Goal: Task Accomplishment & Management: Manage account settings

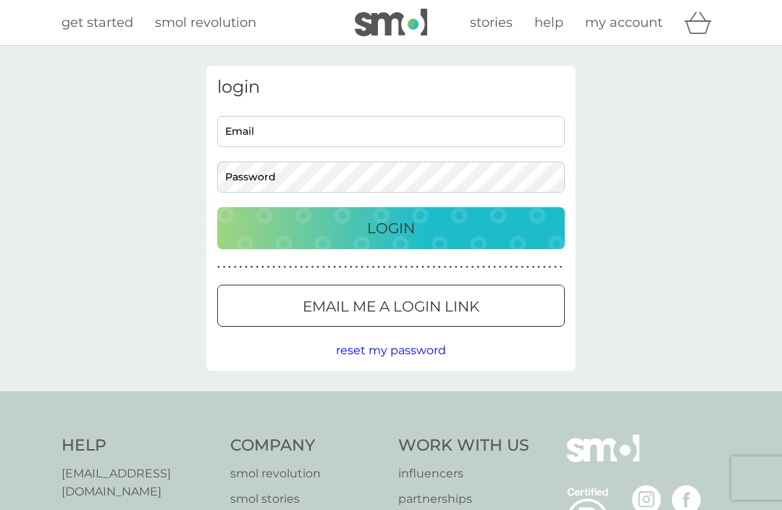
click at [290, 118] on input "Email" at bounding box center [391, 131] width 348 height 31
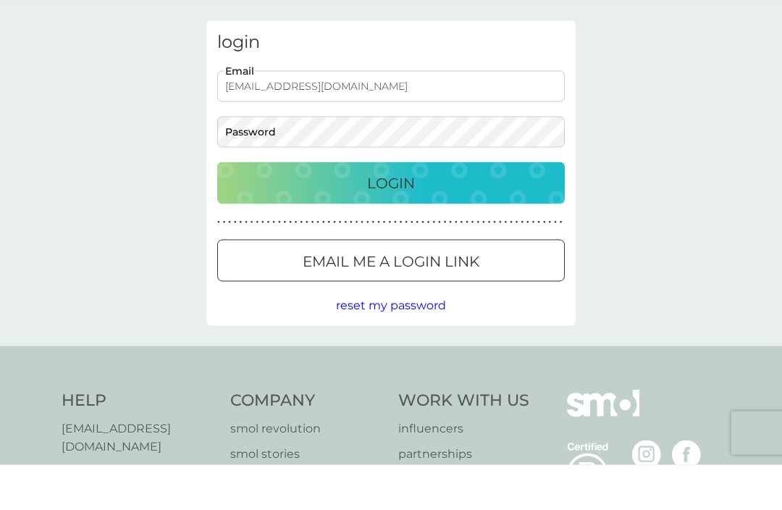
type input "[EMAIL_ADDRESS][DOMAIN_NAME]"
click at [395, 217] on p "Login" at bounding box center [391, 228] width 48 height 23
click at [431, 217] on div "Login" at bounding box center [391, 228] width 319 height 23
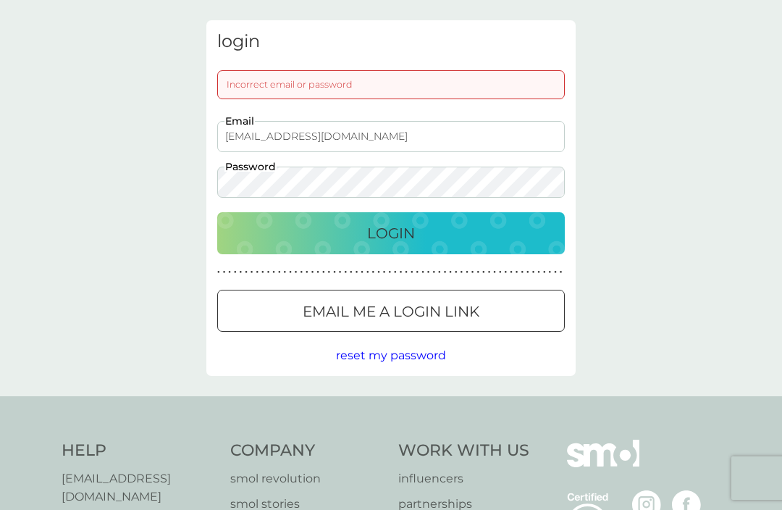
click at [437, 308] on p "Email me a login link" at bounding box center [391, 311] width 177 height 23
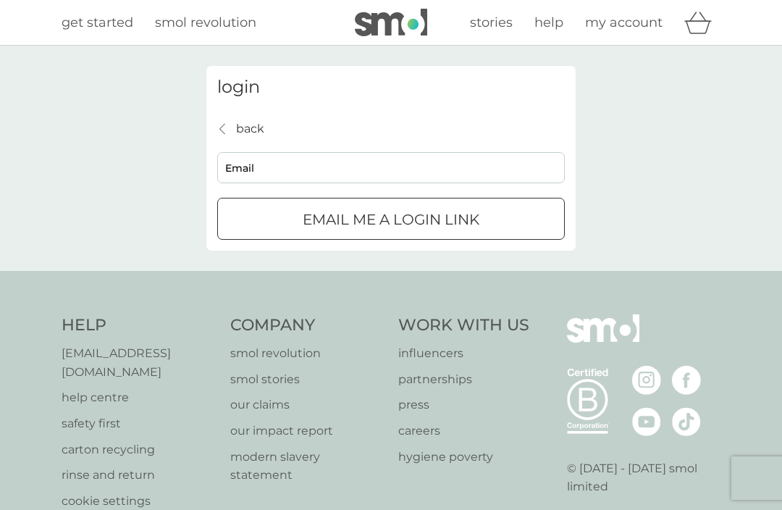
click at [382, 227] on p "Email me a login link" at bounding box center [391, 219] width 177 height 23
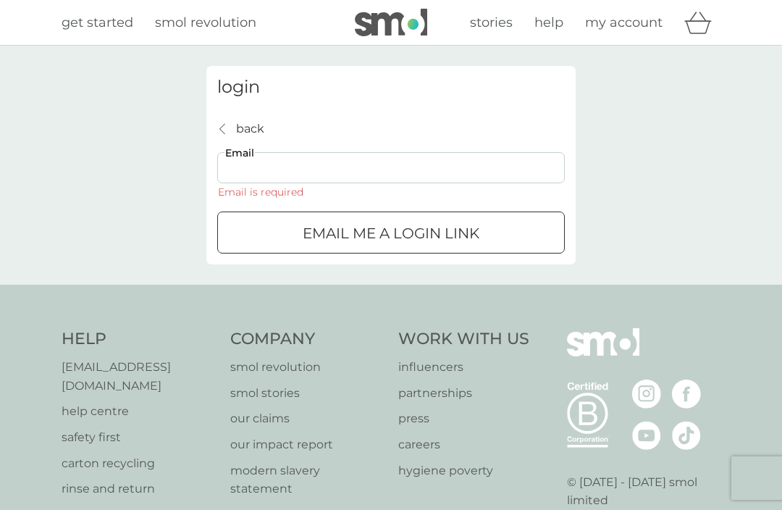
scroll to position [45, 0]
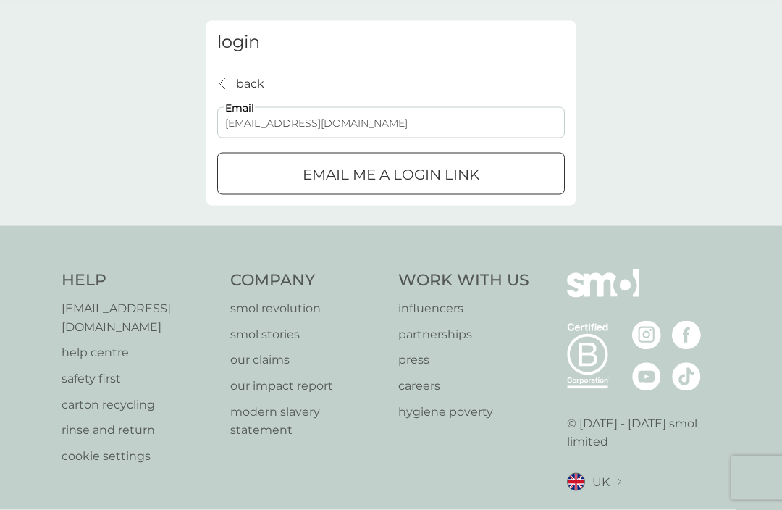
type input "[EMAIL_ADDRESS][DOMAIN_NAME]"
click at [436, 181] on p "Email me a login link" at bounding box center [391, 174] width 177 height 23
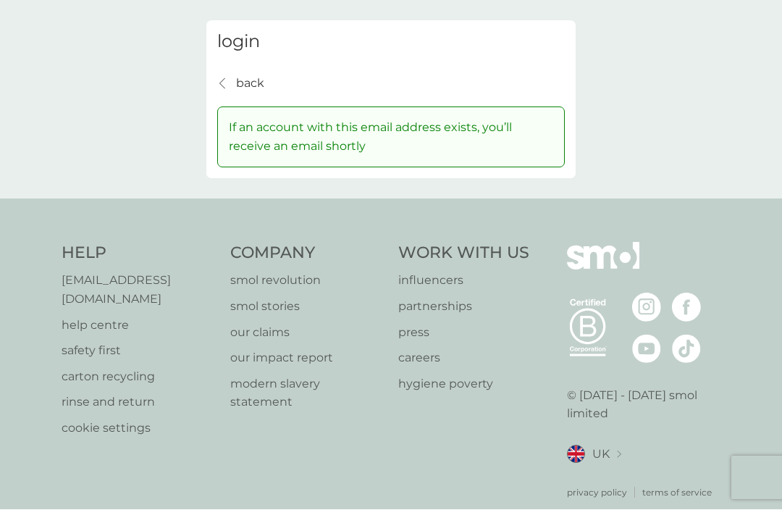
scroll to position [46, 0]
click at [224, 80] on icon "back" at bounding box center [222, 83] width 6 height 12
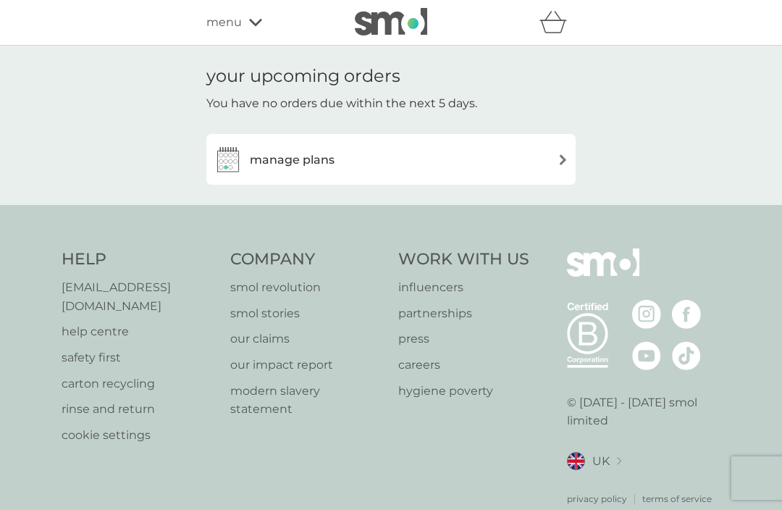
click at [559, 160] on img at bounding box center [563, 159] width 11 height 11
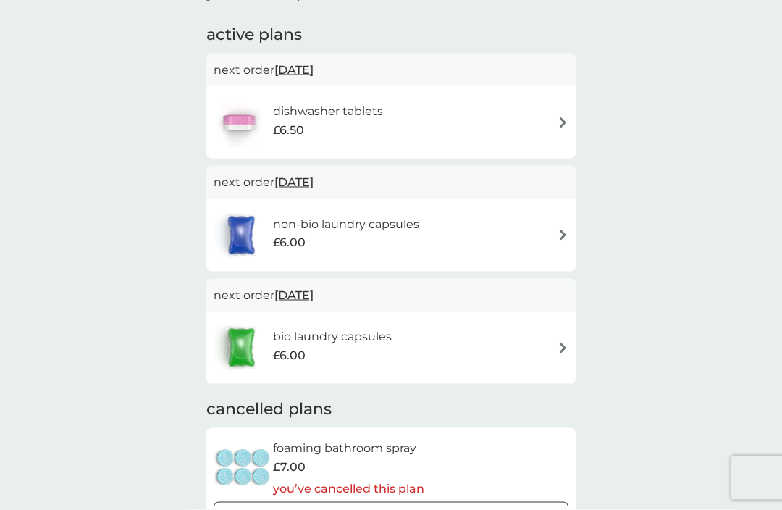
scroll to position [85, 0]
click at [562, 342] on img at bounding box center [563, 347] width 11 height 11
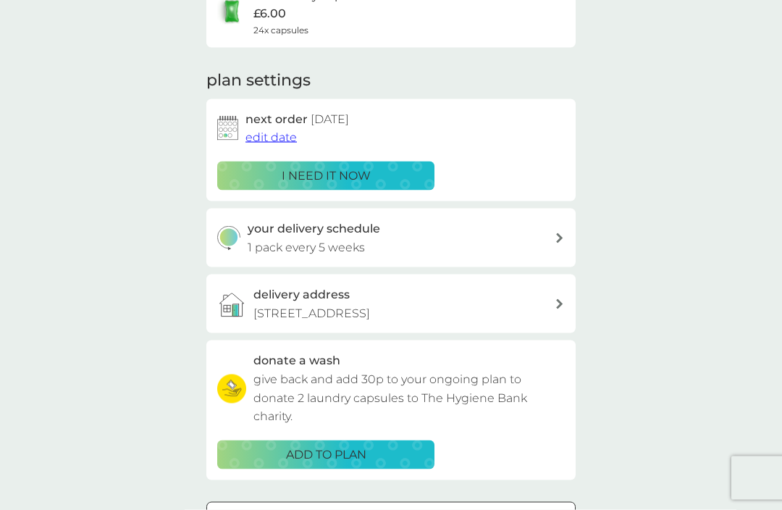
scroll to position [153, 0]
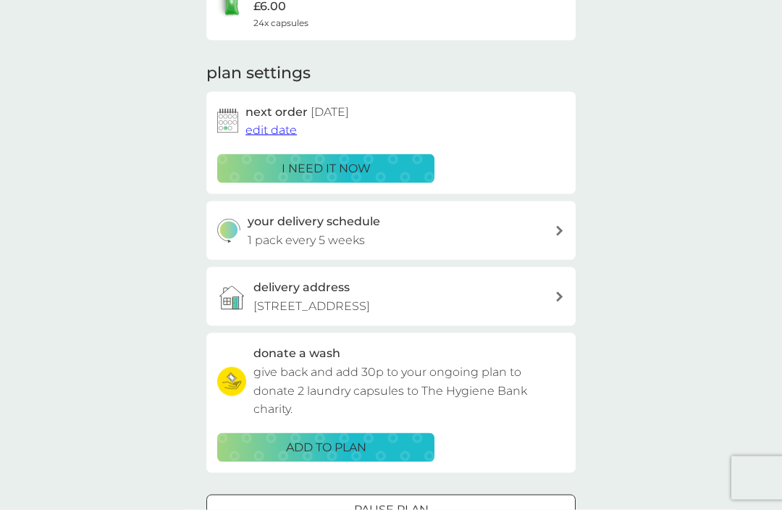
click at [390, 509] on div at bounding box center [391, 508] width 7 height 7
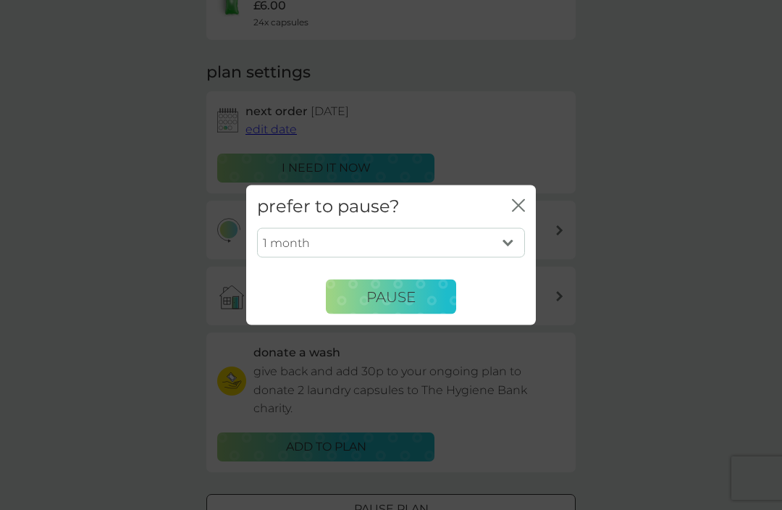
click at [505, 258] on select "1 month 2 months 3 months 4 months 5 months 6 months" at bounding box center [391, 242] width 268 height 30
select select "4"
click at [408, 305] on span "Pause" at bounding box center [390, 295] width 49 height 17
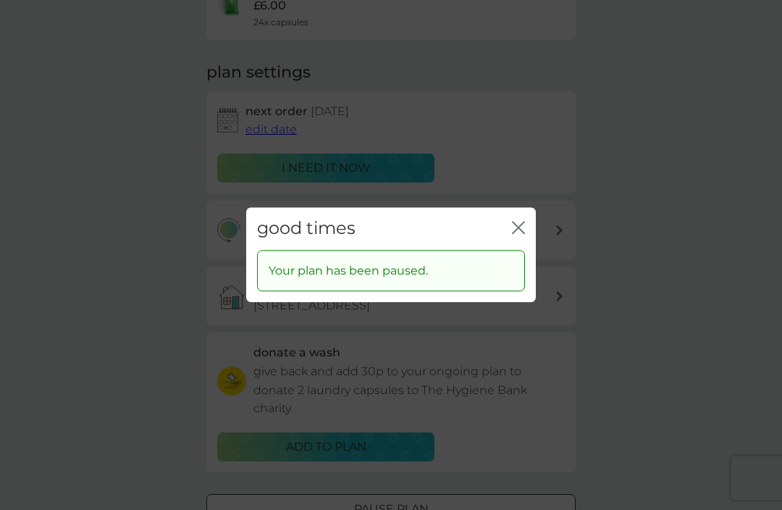
click at [516, 234] on icon "close" at bounding box center [518, 227] width 13 height 13
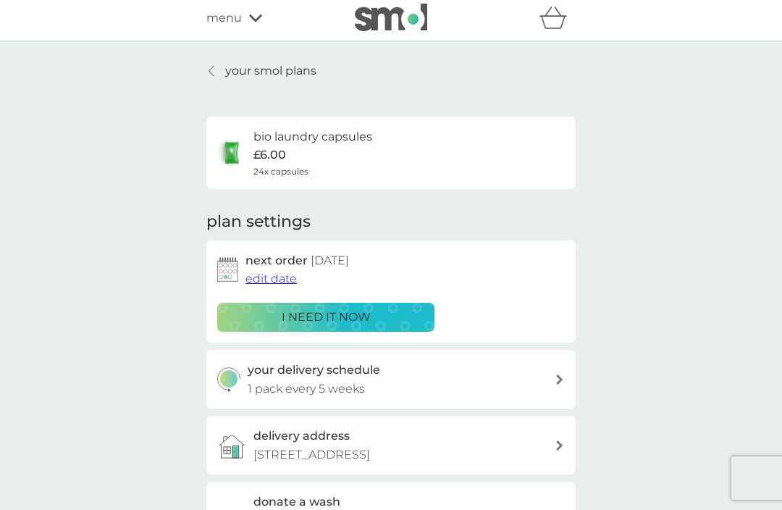
scroll to position [0, 0]
